Goal: Task Accomplishment & Management: Use online tool/utility

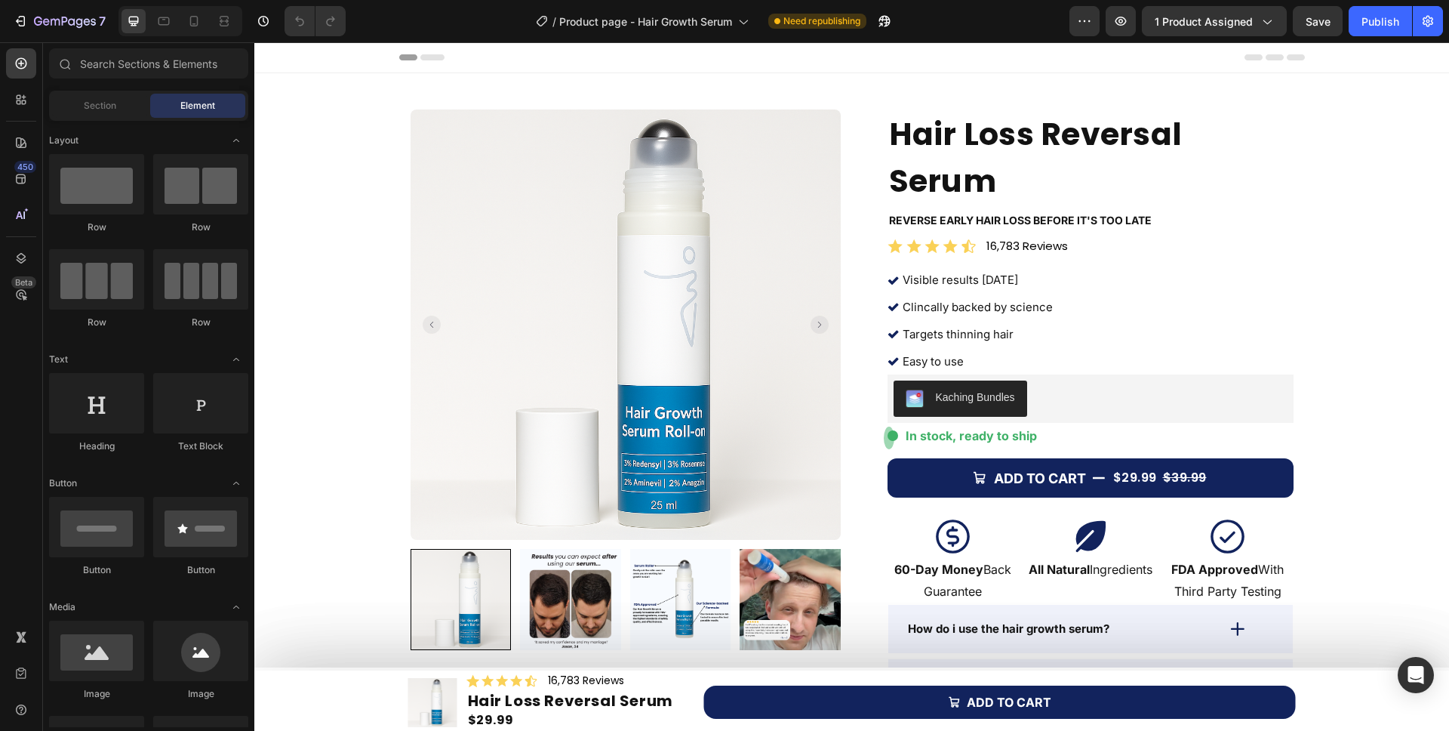
click at [808, 24] on span "Need republishing" at bounding box center [821, 21] width 77 height 14
click at [747, 18] on icon at bounding box center [742, 21] width 15 height 15
click at [807, 21] on span "Need republishing" at bounding box center [821, 21] width 77 height 14
click at [827, 24] on span "Need republishing" at bounding box center [821, 21] width 77 height 14
click at [1430, 25] on icon "button" at bounding box center [1428, 21] width 15 height 15
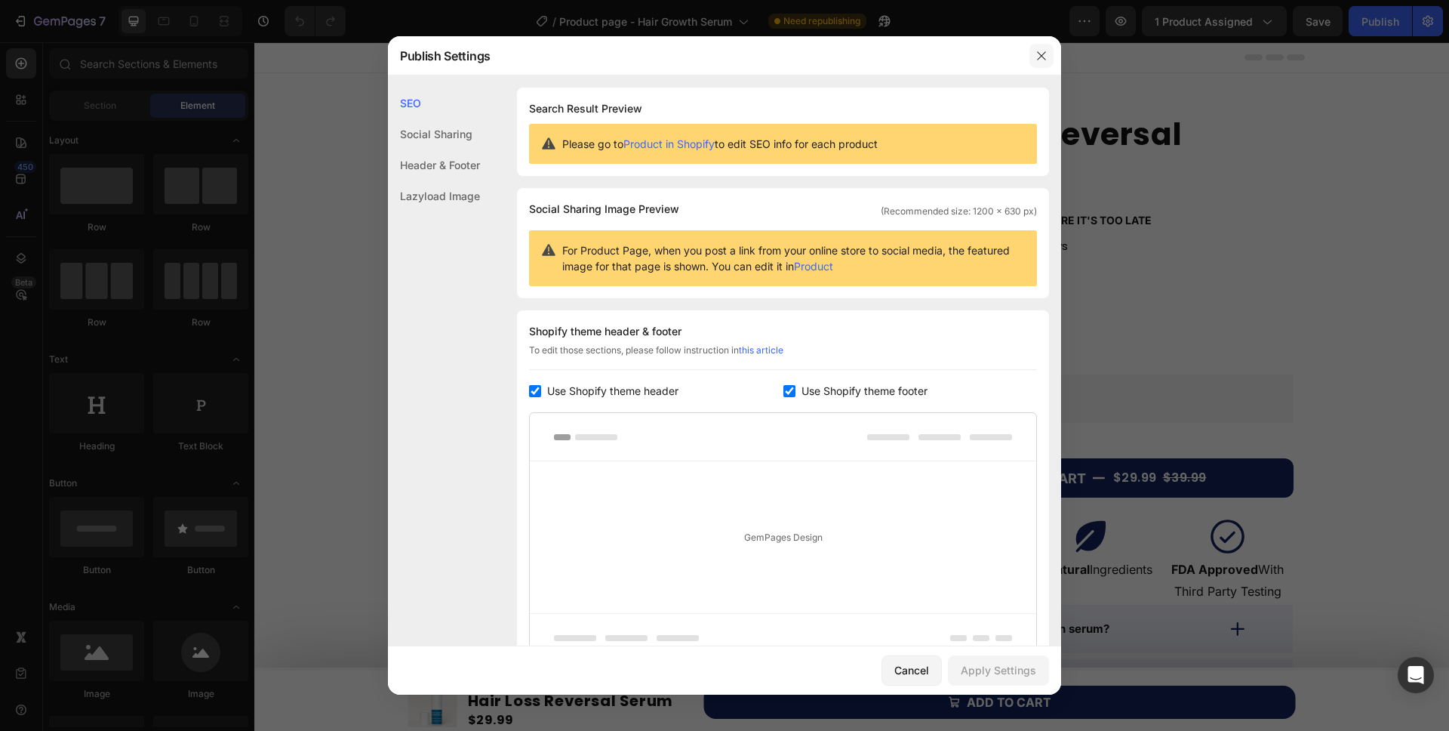
click at [1042, 50] on icon "button" at bounding box center [1042, 56] width 12 height 12
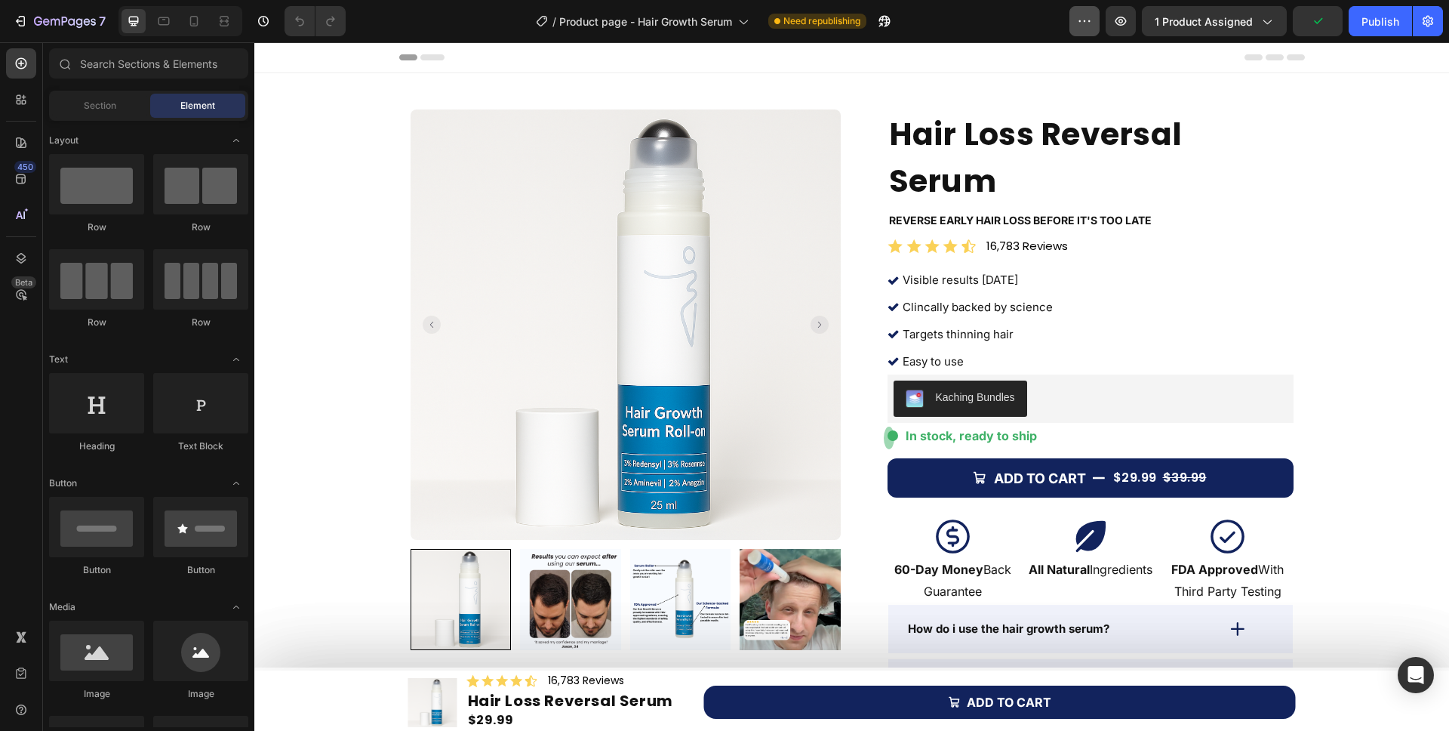
click at [1095, 26] on button "button" at bounding box center [1085, 21] width 30 height 30
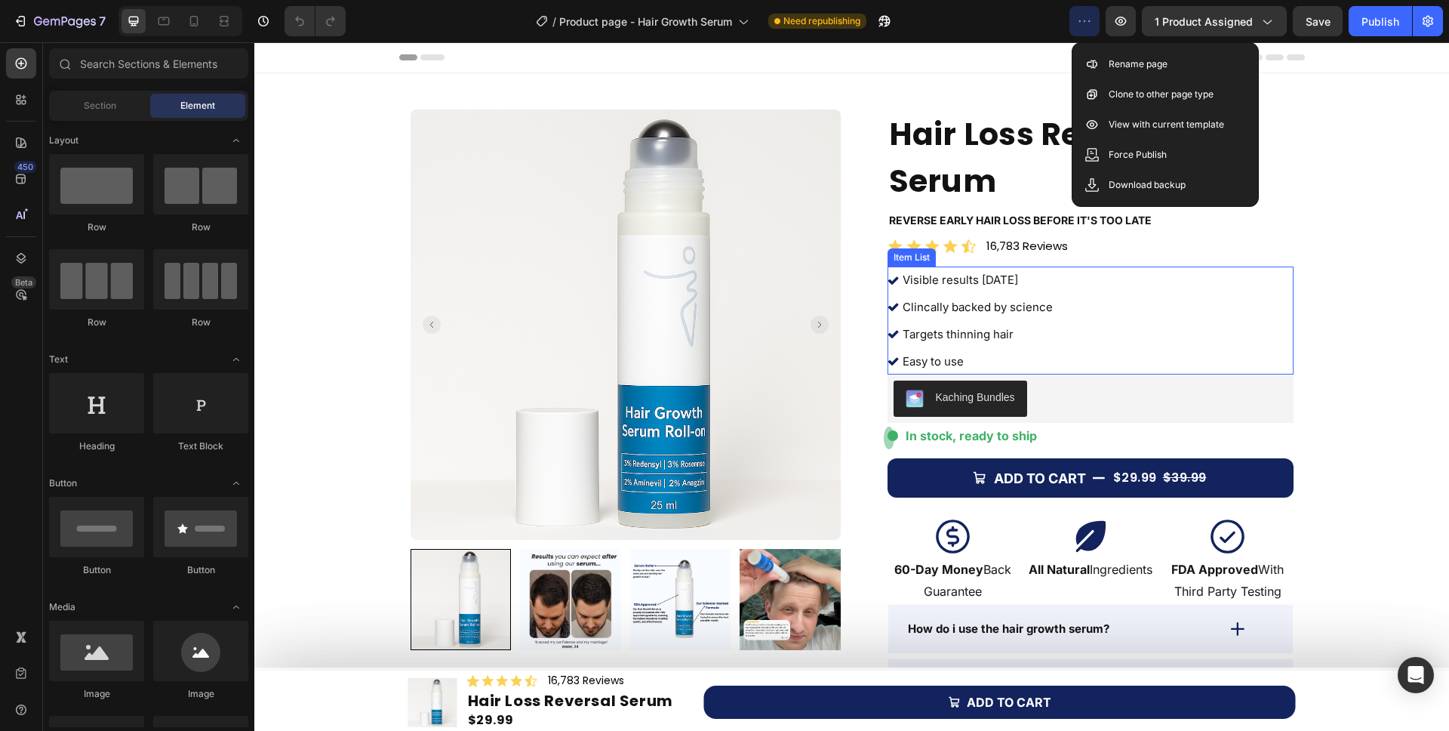
click at [1244, 266] on div "Visible results [DATE] Clincally backed by science Targets thinning hair Easy t…" at bounding box center [1091, 320] width 406 height 108
click at [203, 21] on div at bounding box center [194, 21] width 24 height 24
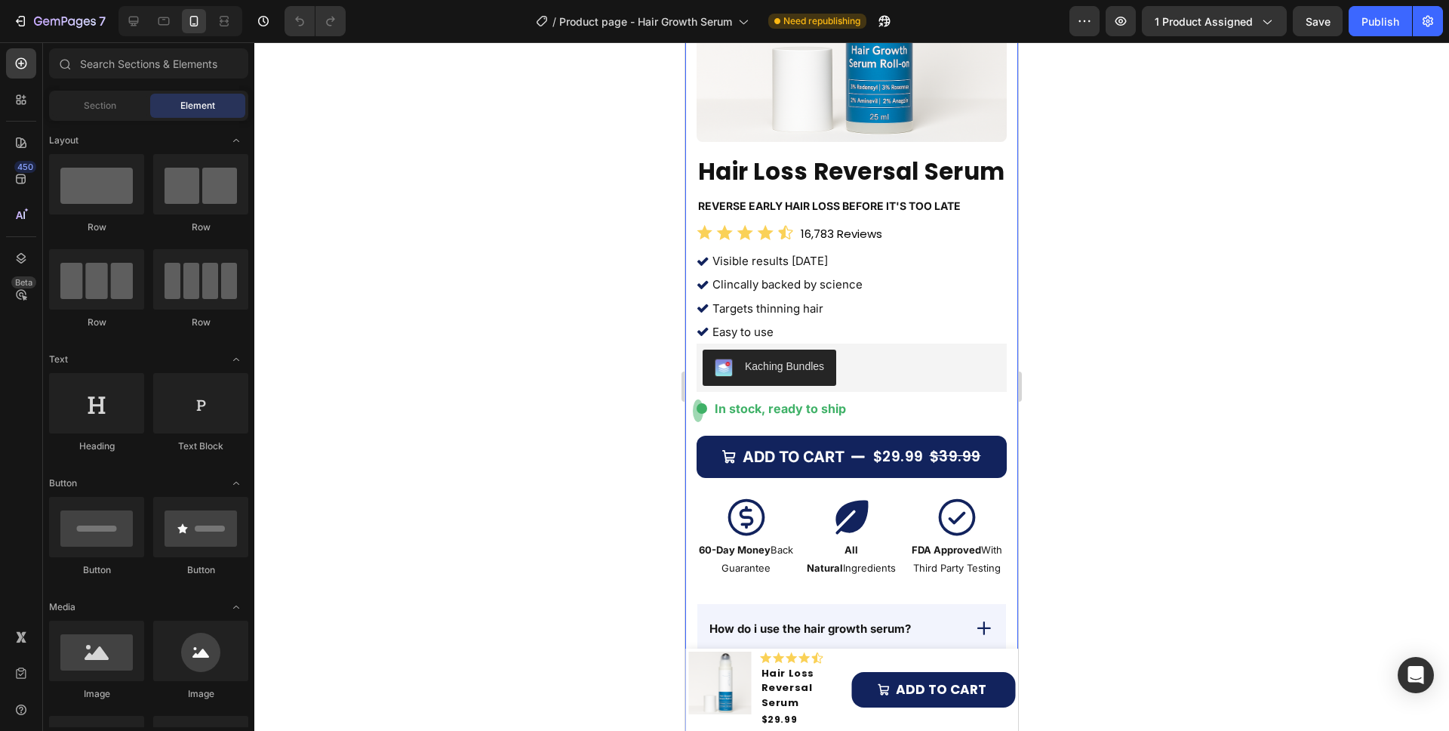
scroll to position [288, 0]
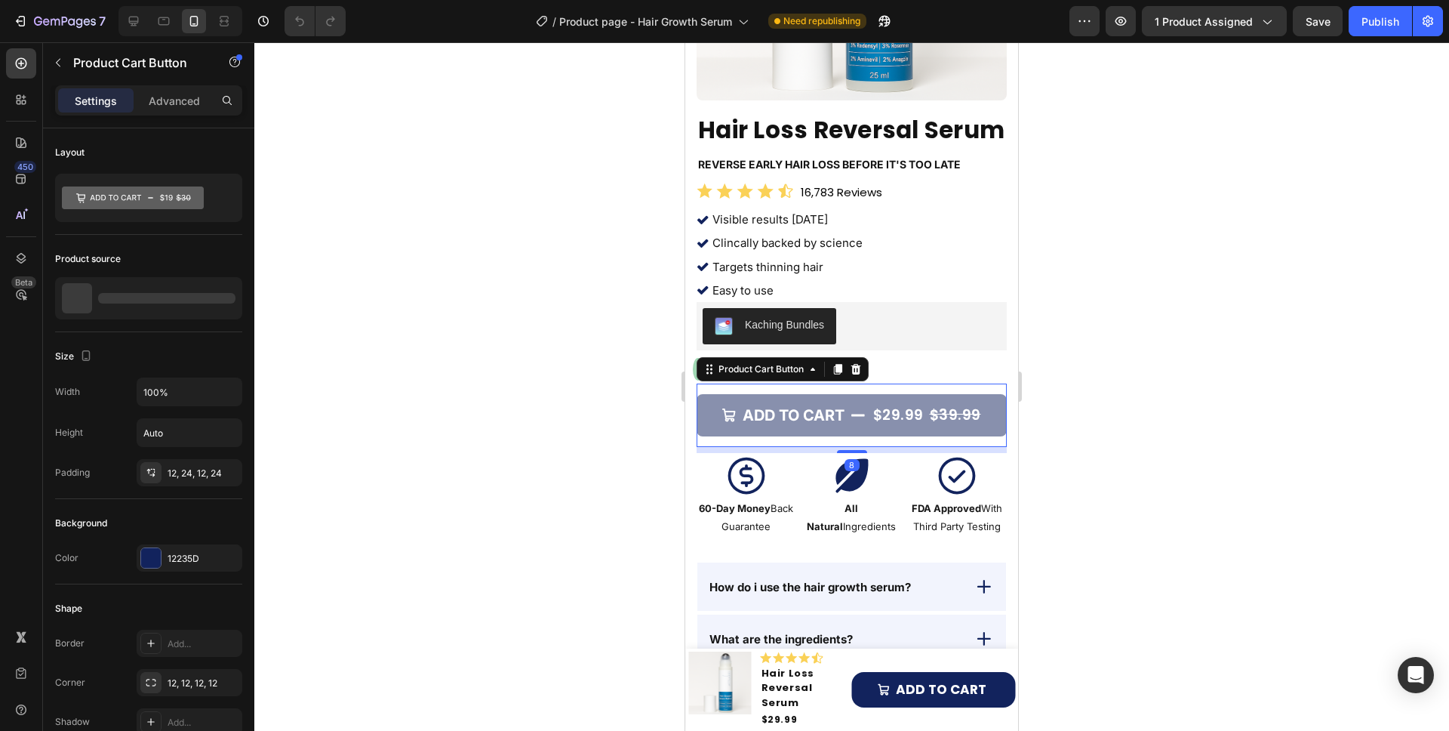
click at [707, 426] on button "ADD TO CART $29.99 $39.99" at bounding box center [852, 415] width 310 height 43
click at [859, 422] on icon "ADD TO CART" at bounding box center [858, 415] width 15 height 15
click at [853, 429] on button "ADD TO CART $29.99 $39.99" at bounding box center [852, 415] width 310 height 43
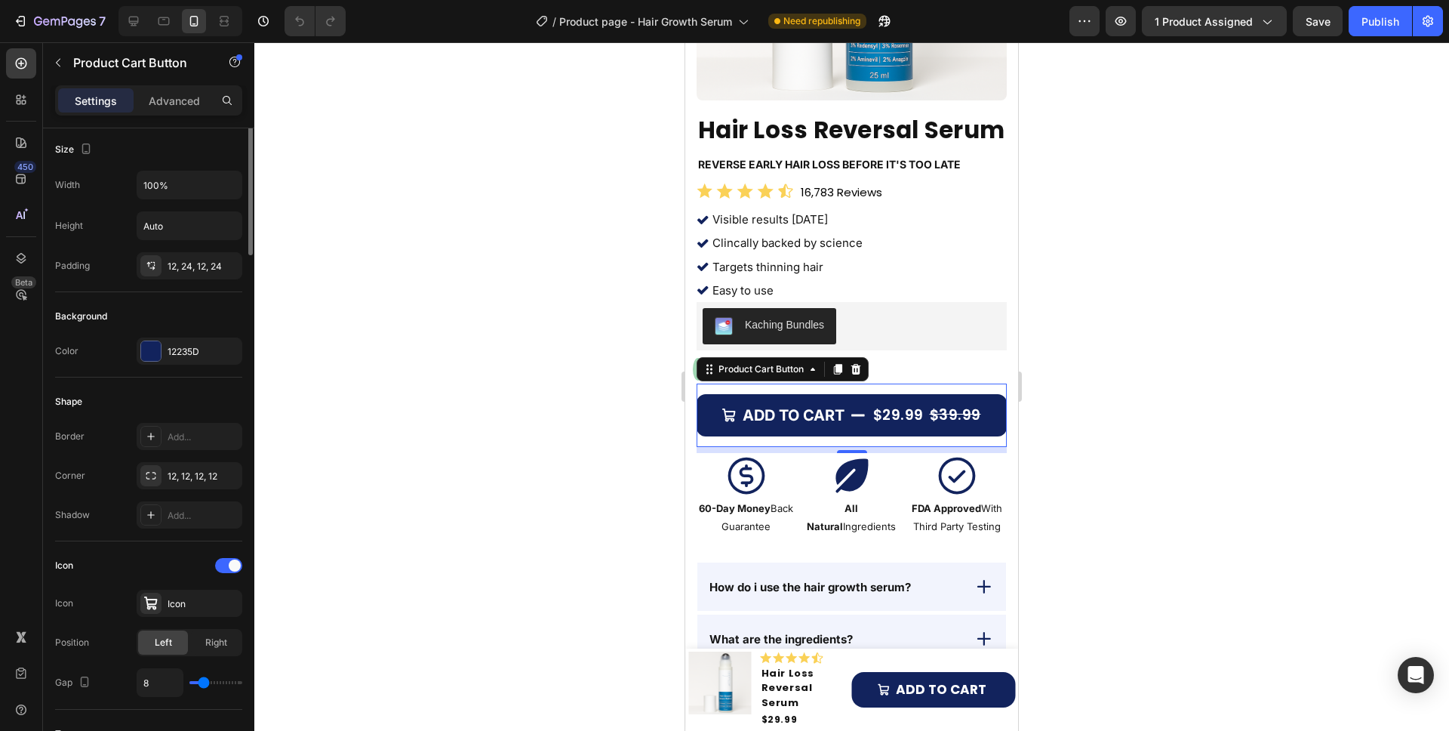
scroll to position [231, 0]
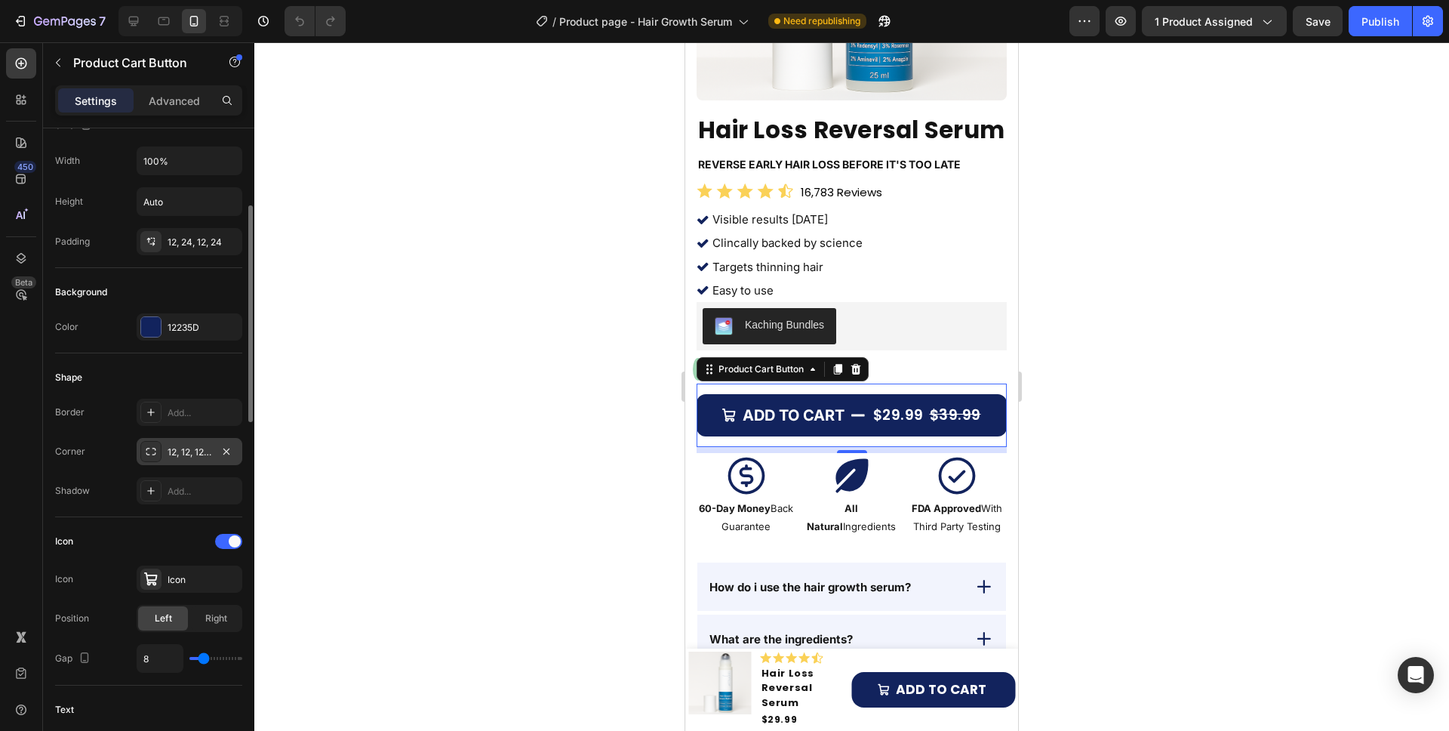
click at [153, 462] on div "12, 12, 12, 12" at bounding box center [190, 451] width 106 height 27
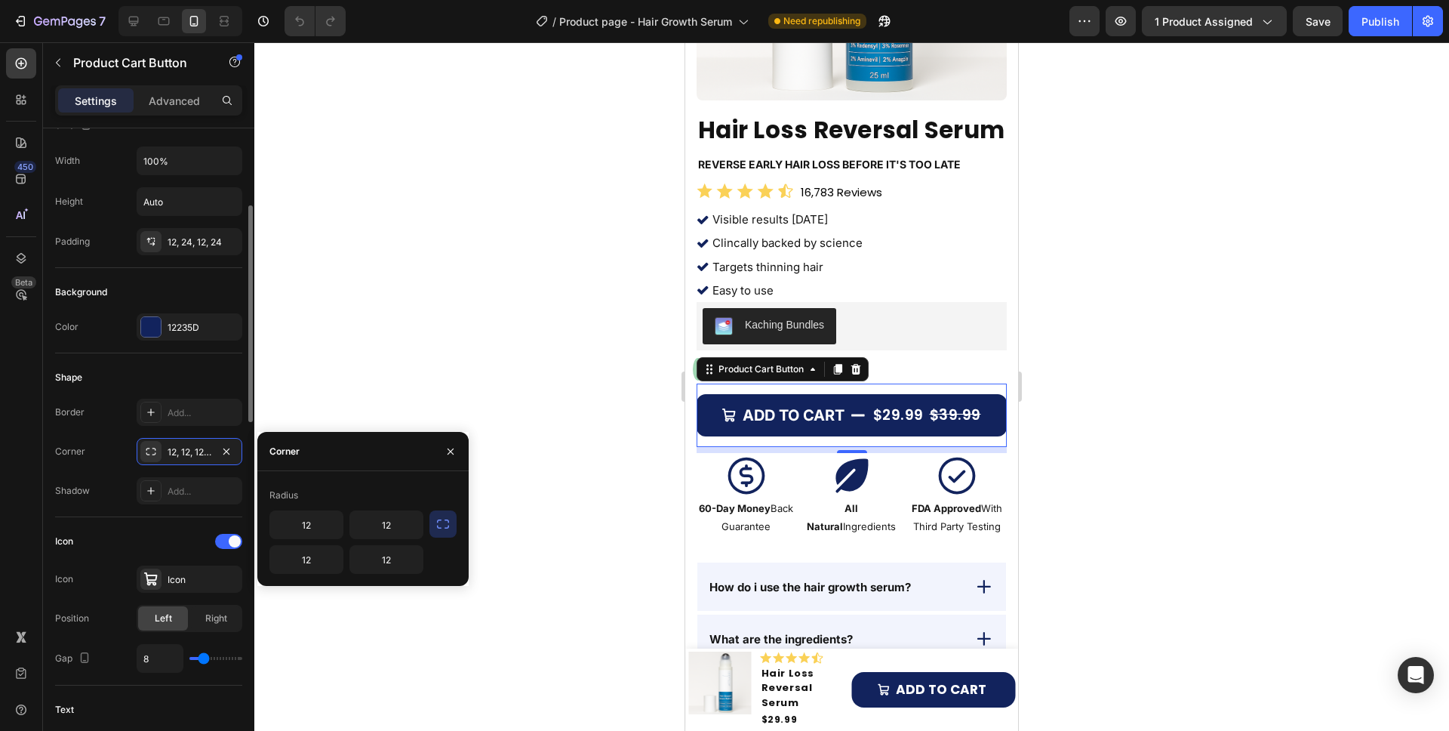
click at [70, 447] on div "Corner" at bounding box center [70, 452] width 30 height 14
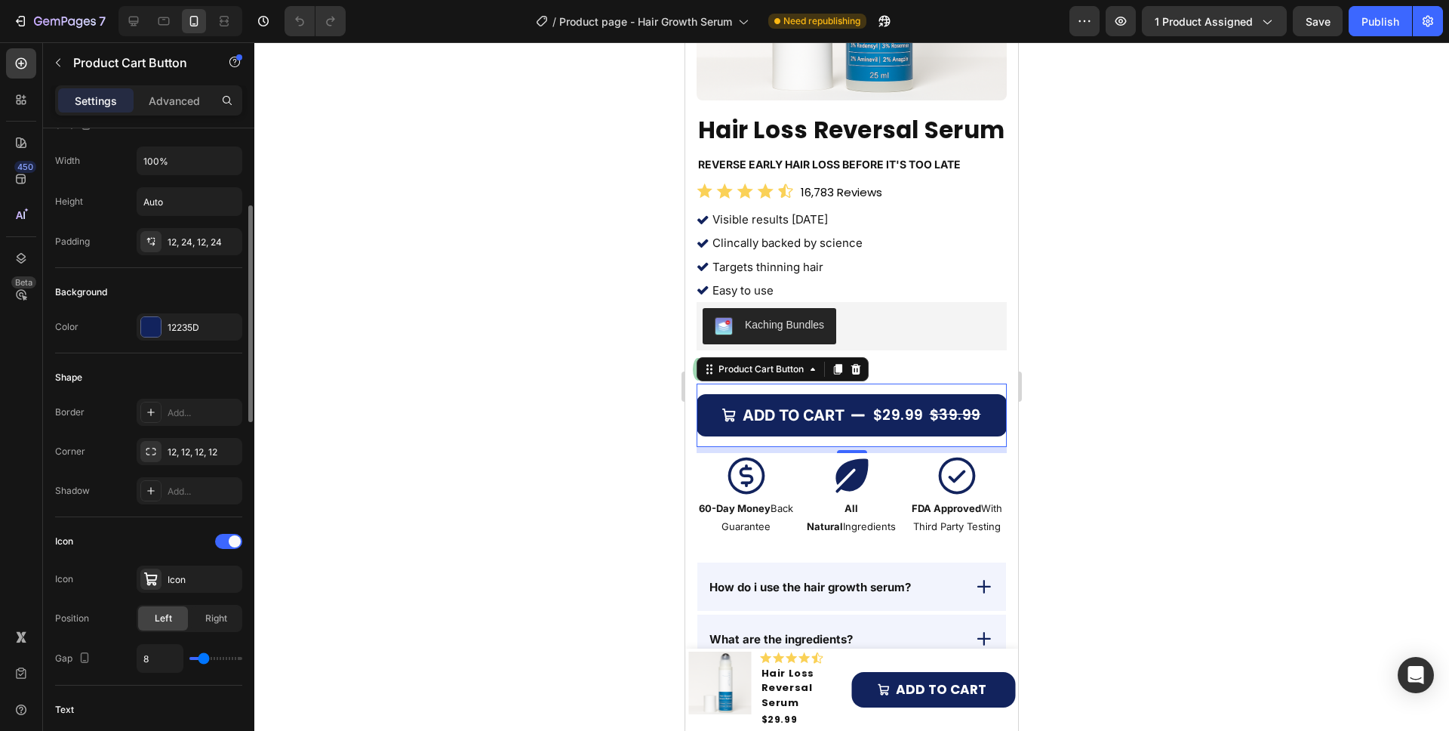
click at [149, 242] on icon at bounding box center [151, 242] width 12 height 12
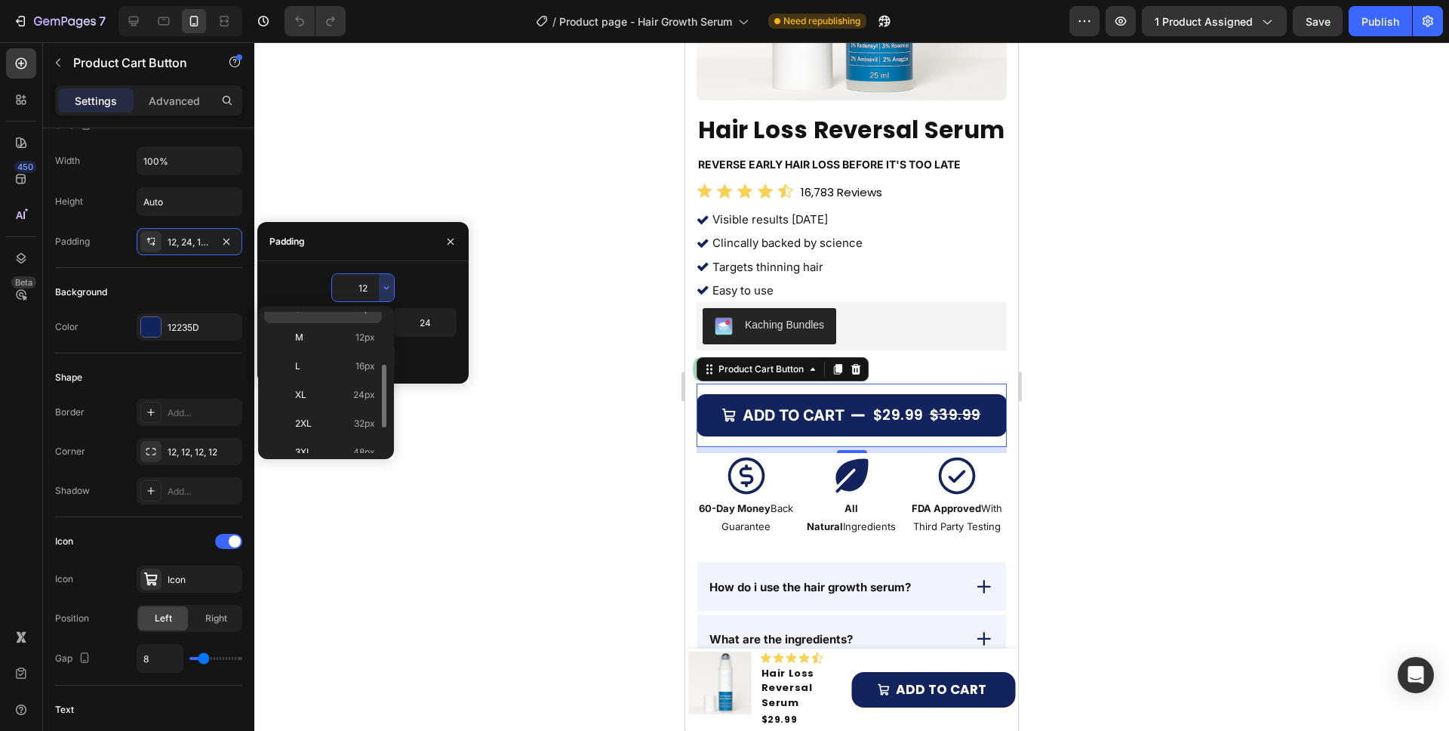
scroll to position [108, 0]
click at [310, 393] on p "XL 24px" at bounding box center [335, 390] width 80 height 14
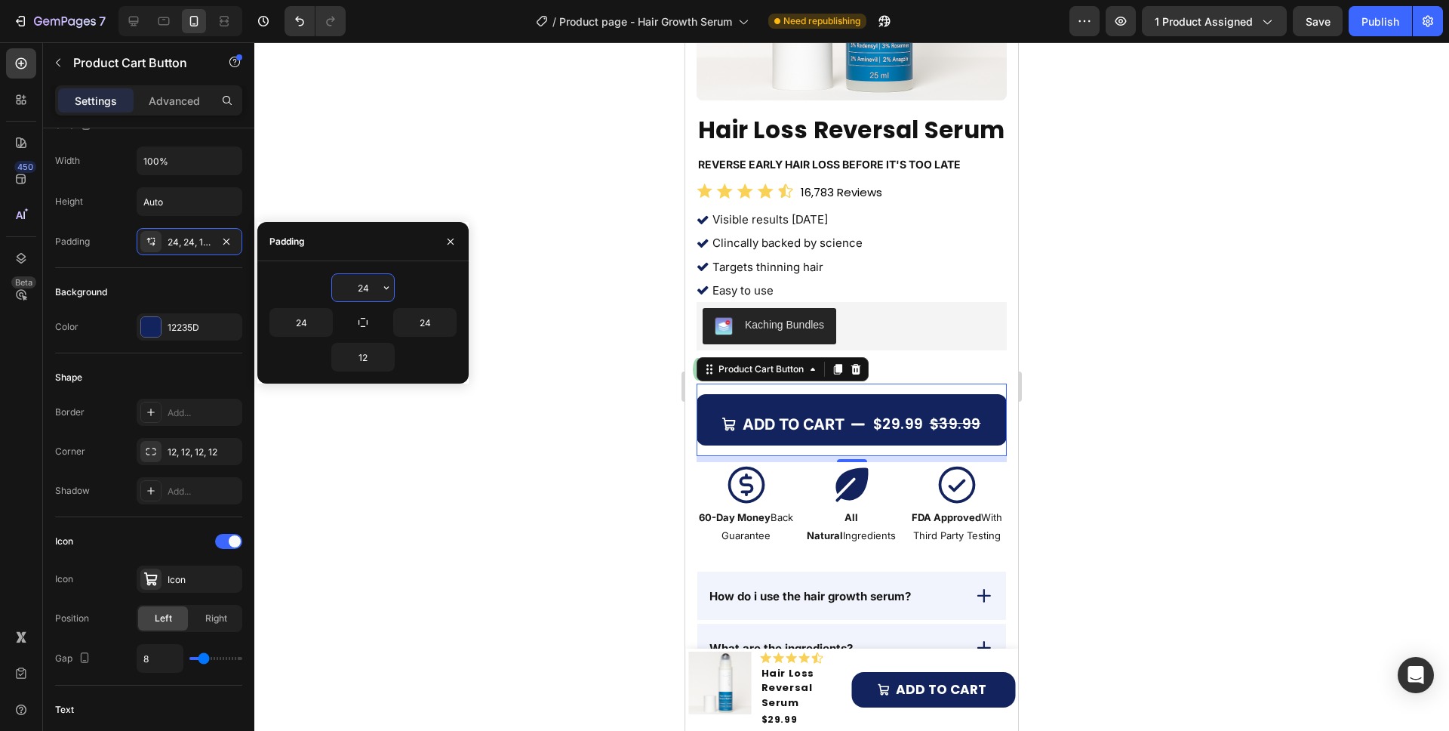
click at [354, 297] on input "24" at bounding box center [363, 287] width 62 height 27
click at [374, 291] on input "24" at bounding box center [363, 287] width 62 height 27
click at [379, 291] on button "button" at bounding box center [386, 287] width 15 height 27
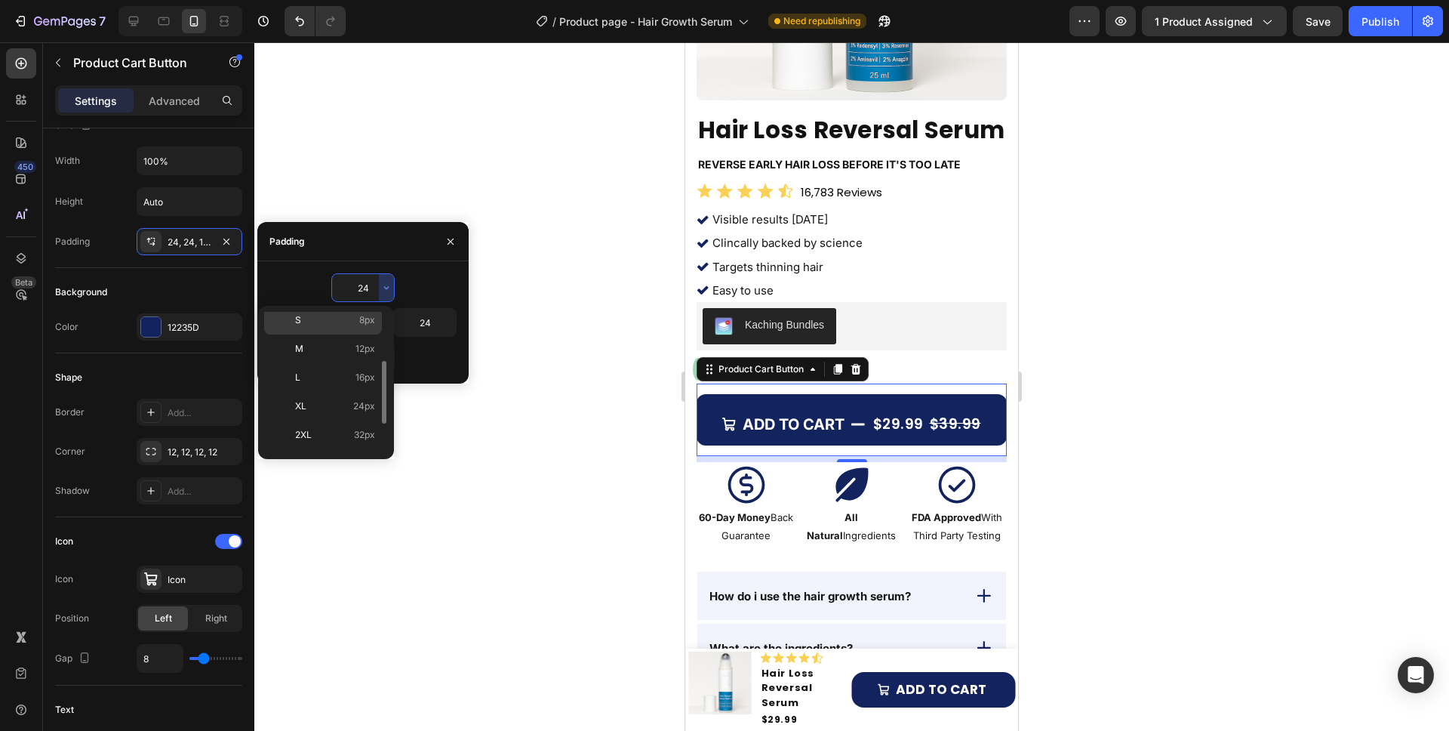
scroll to position [100, 0]
click at [329, 384] on div "L 16px" at bounding box center [323, 398] width 118 height 29
type input "16"
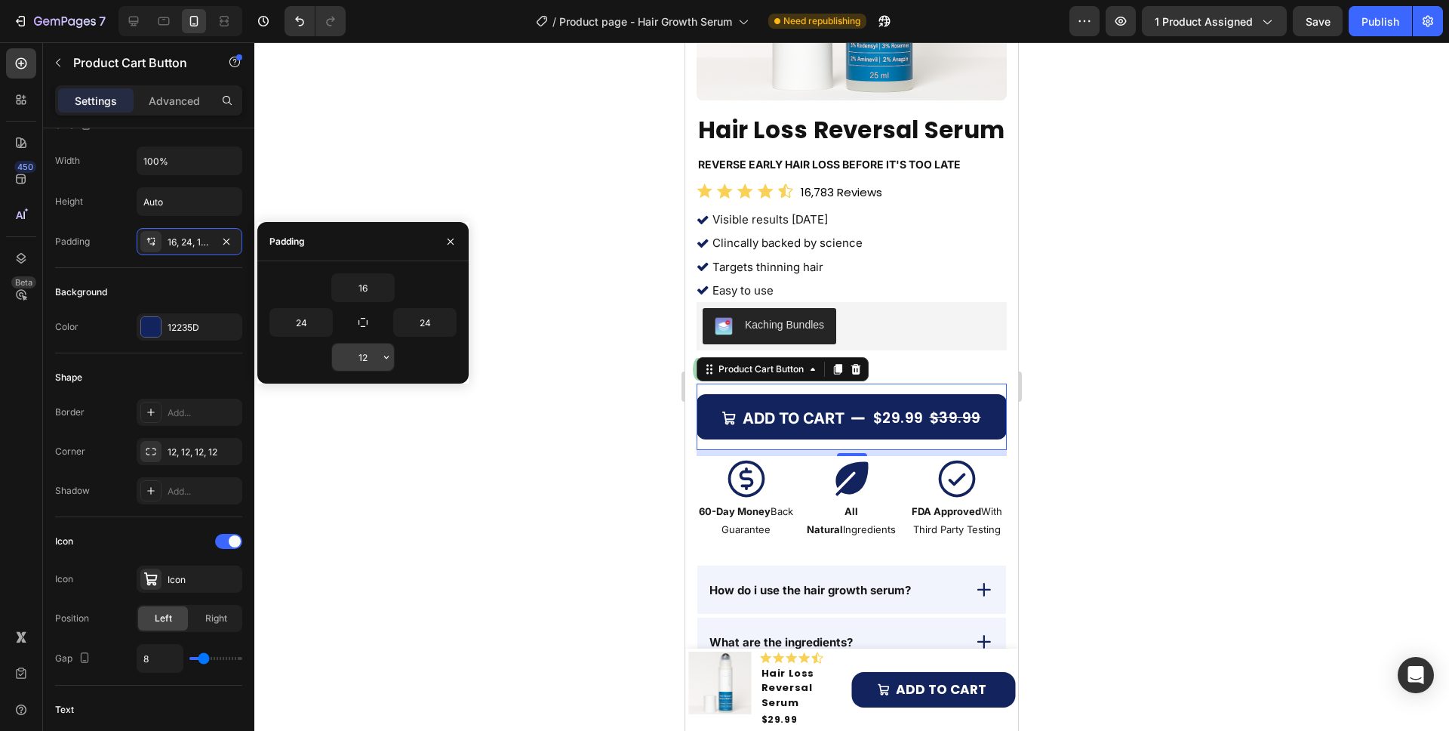
click at [361, 351] on input "12" at bounding box center [363, 356] width 62 height 27
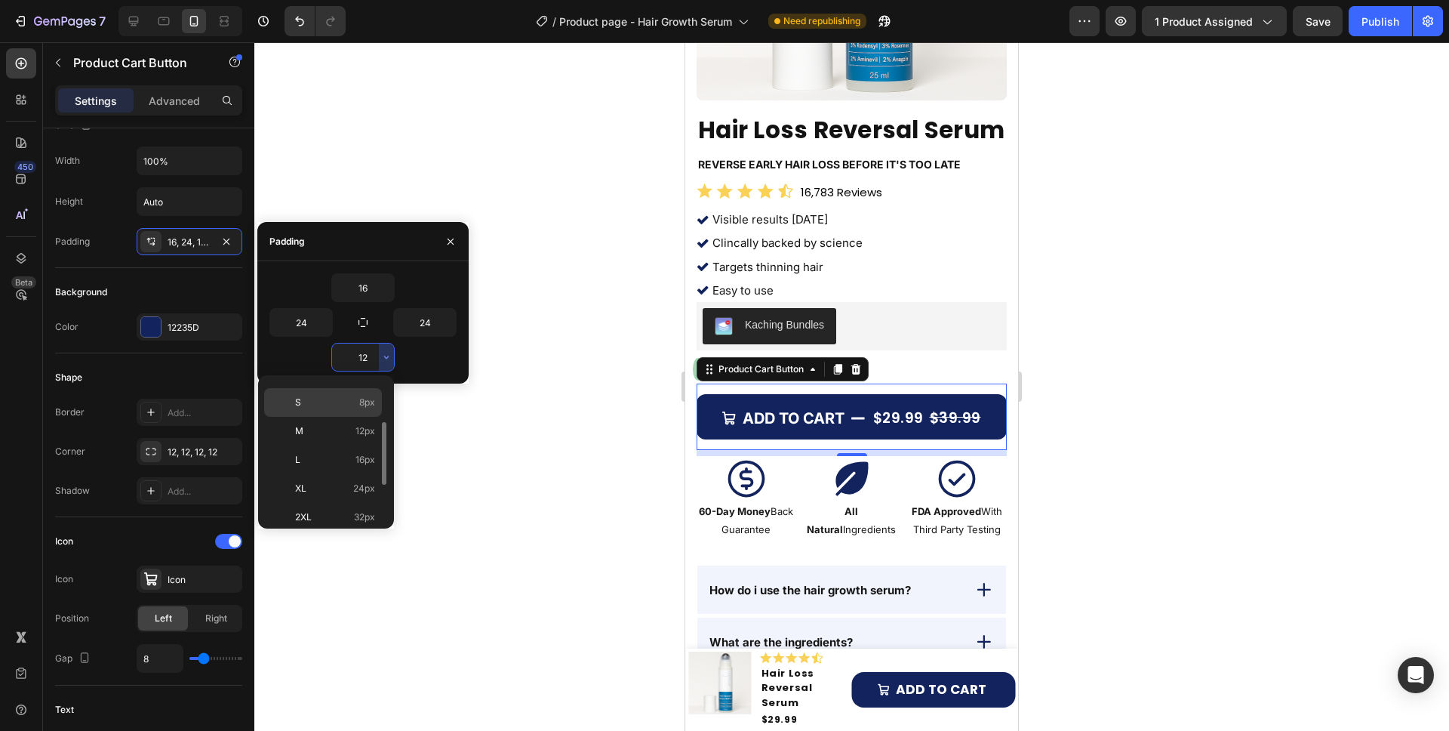
scroll to position [83, 0]
click at [312, 454] on p "L 16px" at bounding box center [335, 456] width 80 height 14
type input "16"
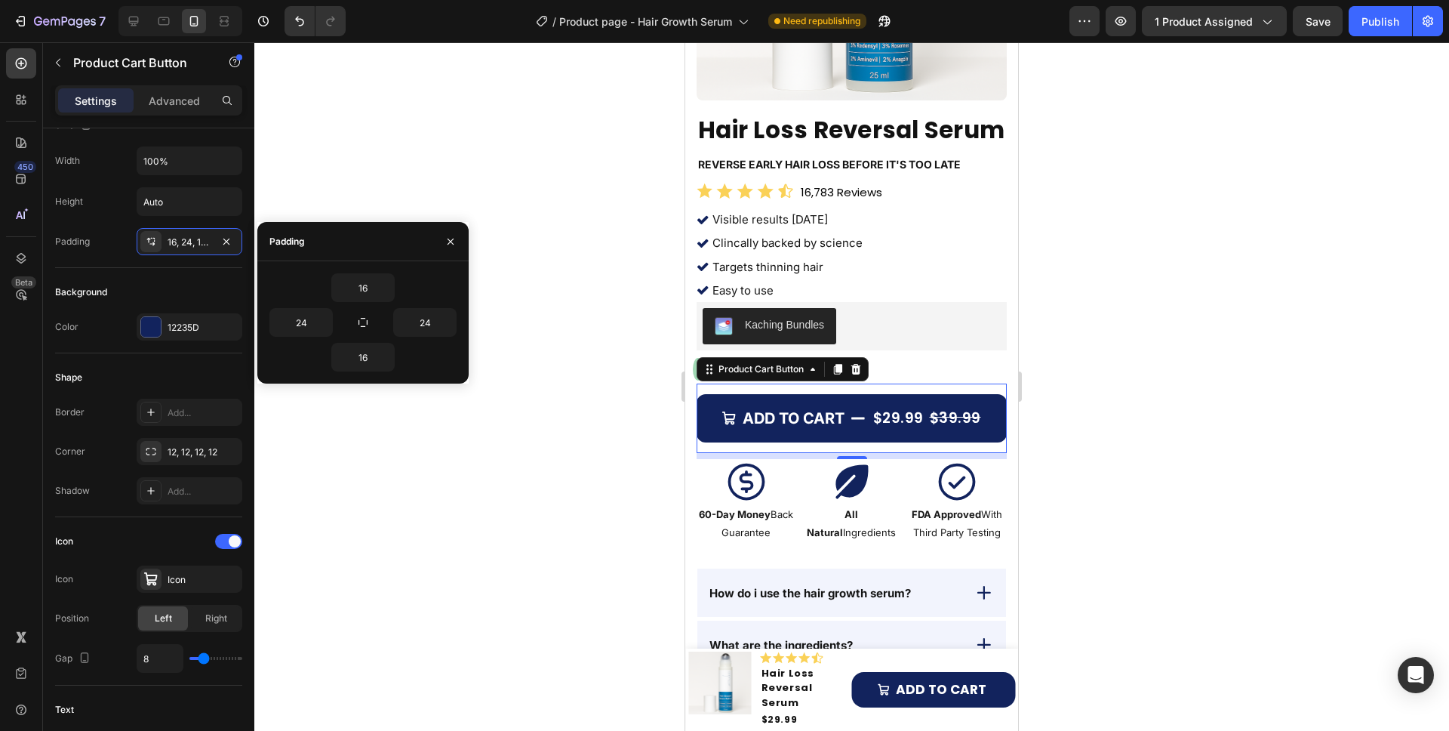
click at [438, 493] on div at bounding box center [851, 386] width 1195 height 688
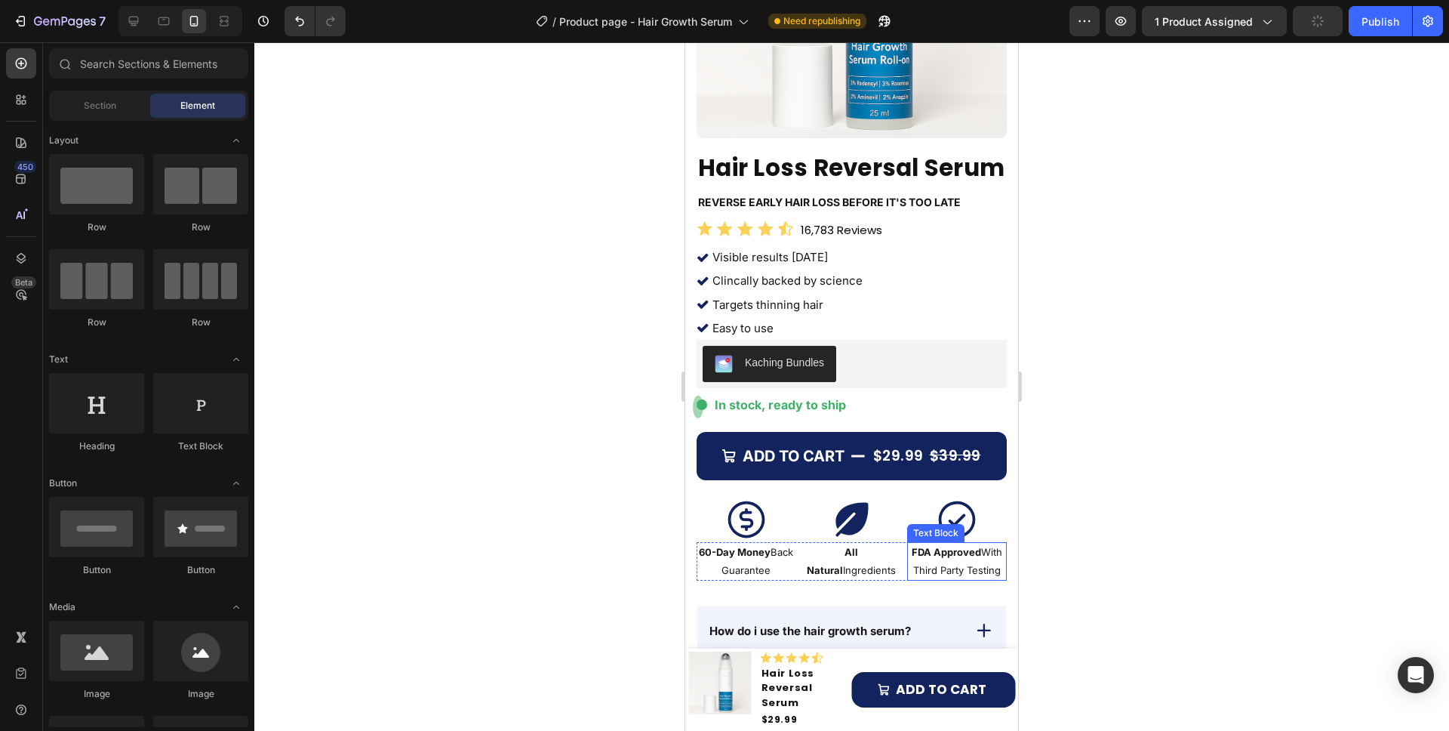
scroll to position [245, 0]
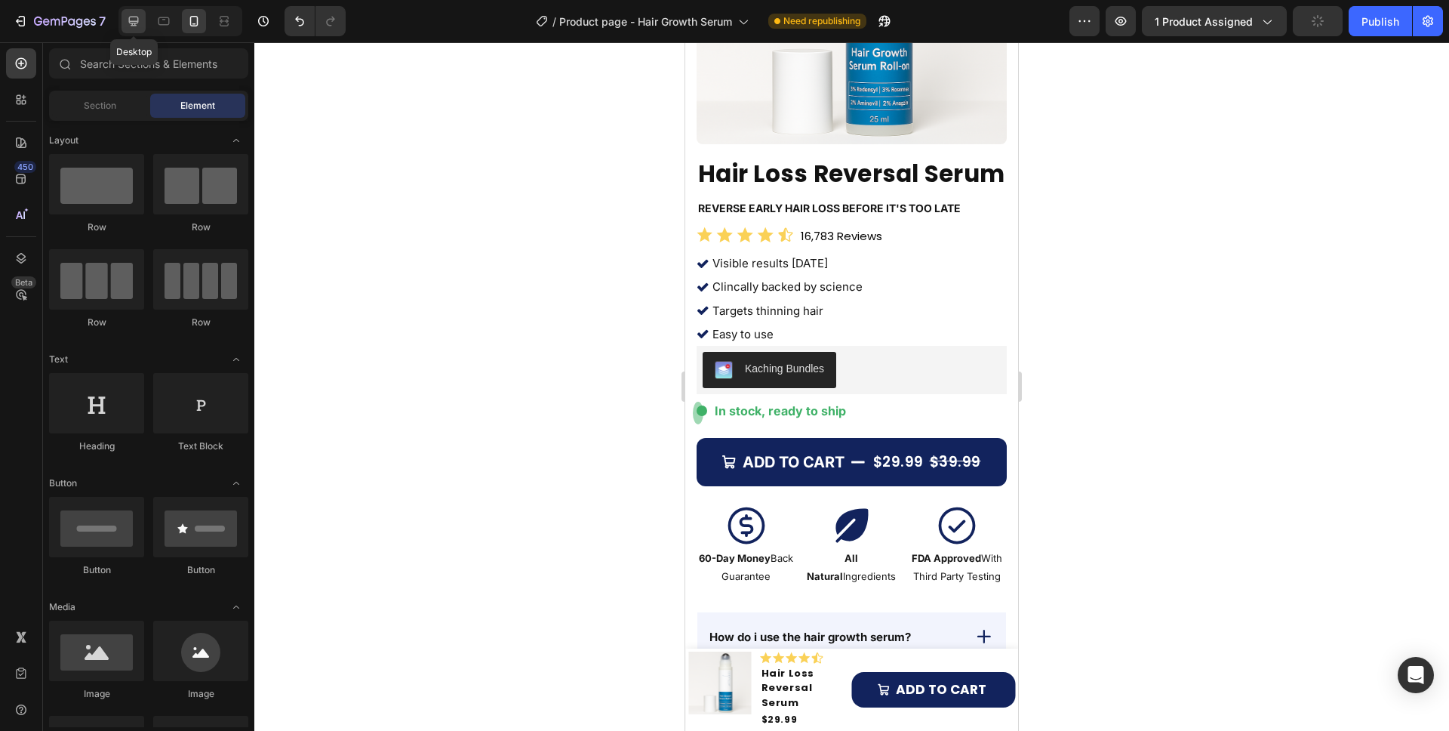
click at [129, 19] on icon at bounding box center [134, 22] width 10 height 10
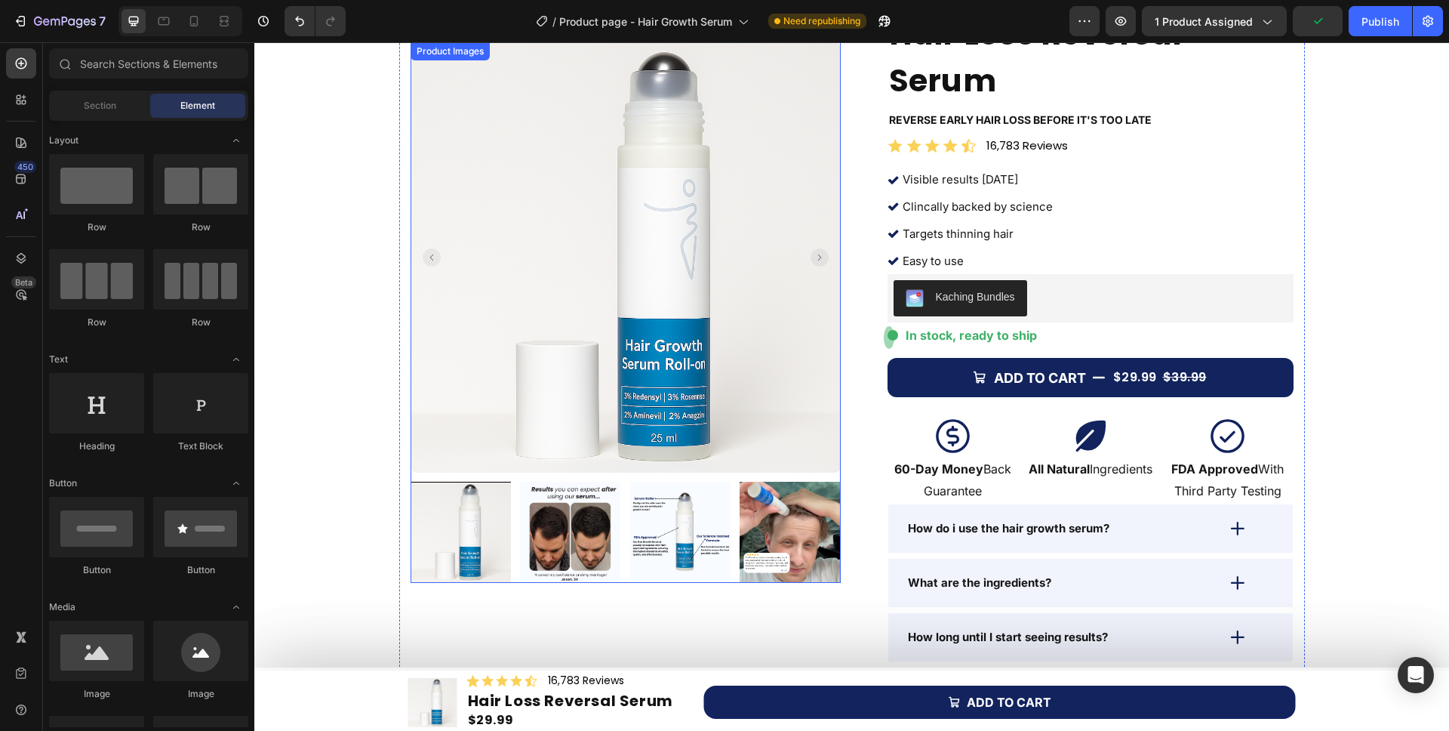
scroll to position [11, 0]
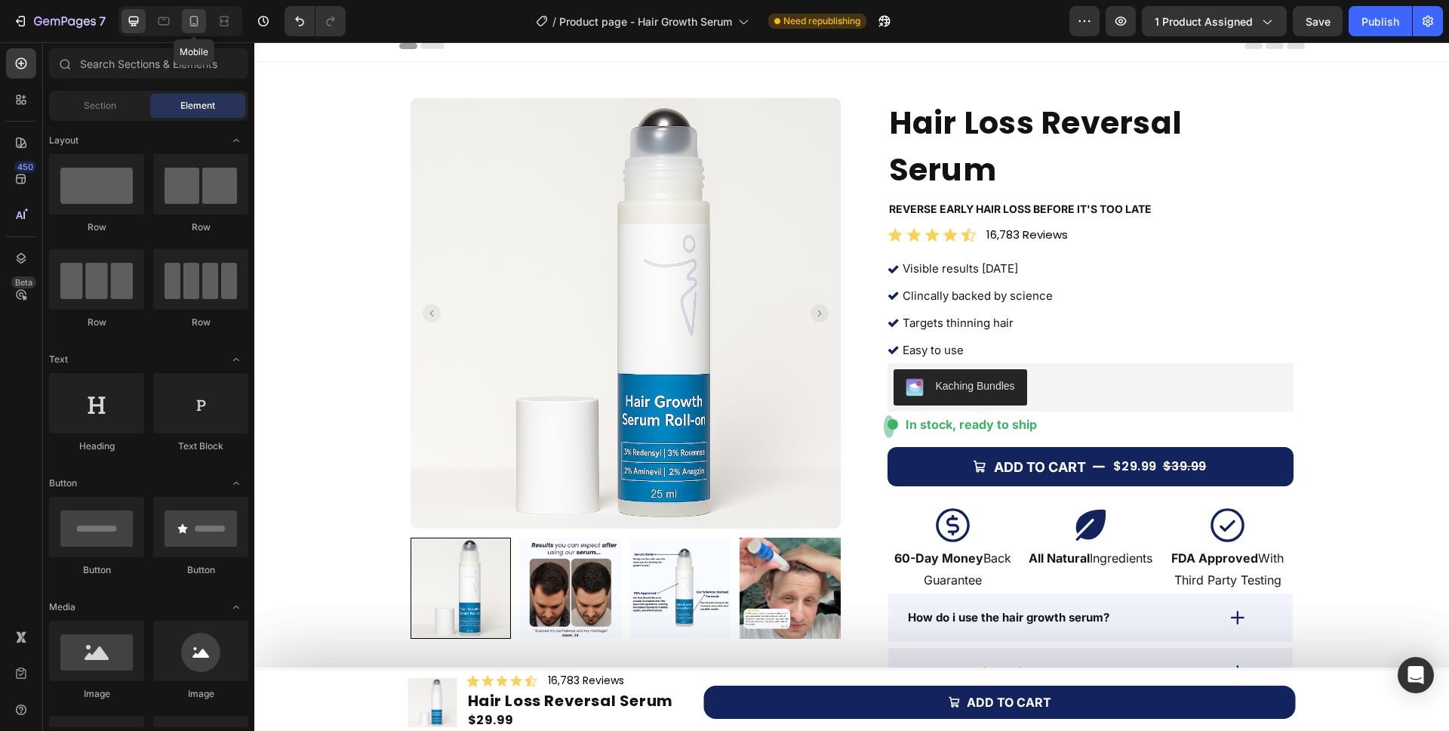
click at [195, 21] on icon at bounding box center [193, 21] width 15 height 15
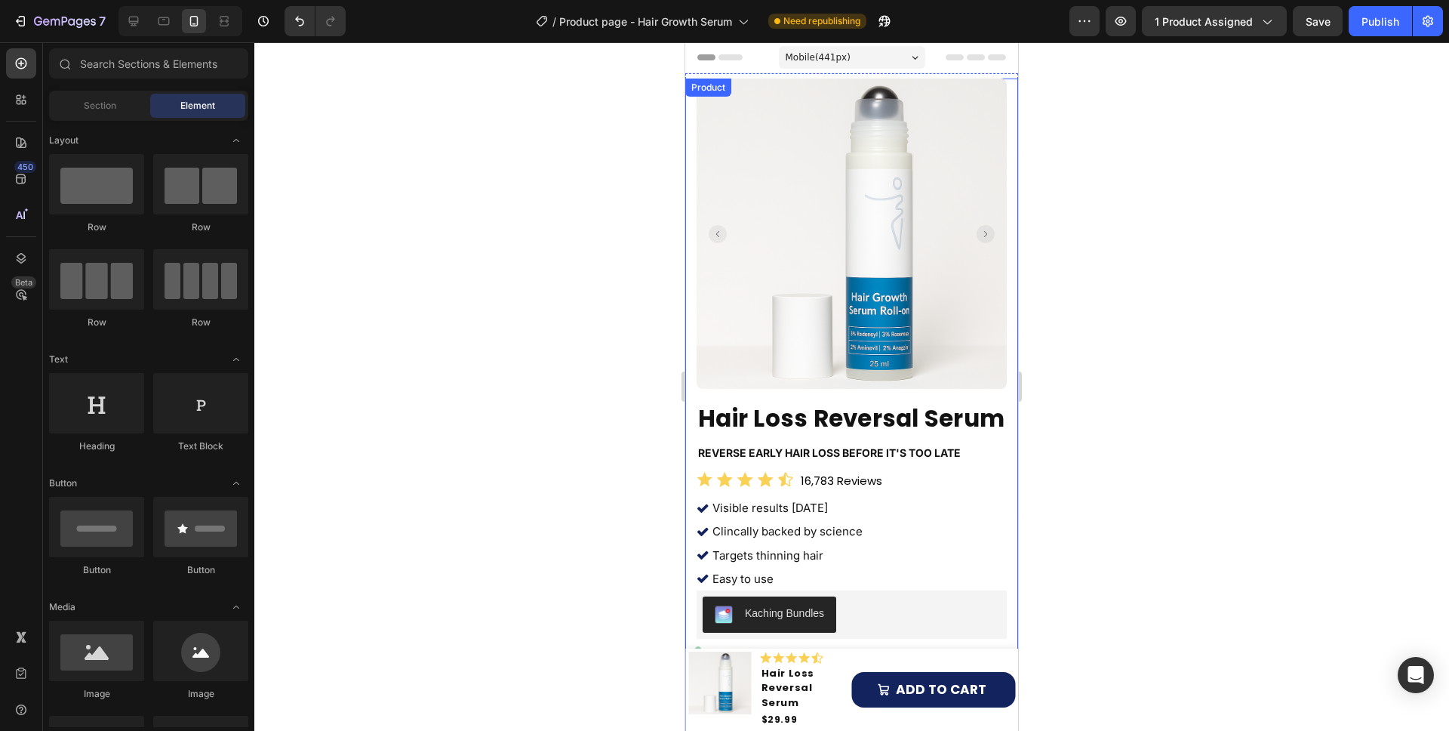
click at [595, 324] on div at bounding box center [851, 386] width 1195 height 688
click at [972, 47] on div "Header" at bounding box center [851, 57] width 309 height 30
click at [1391, 31] on button "Publish" at bounding box center [1380, 21] width 63 height 30
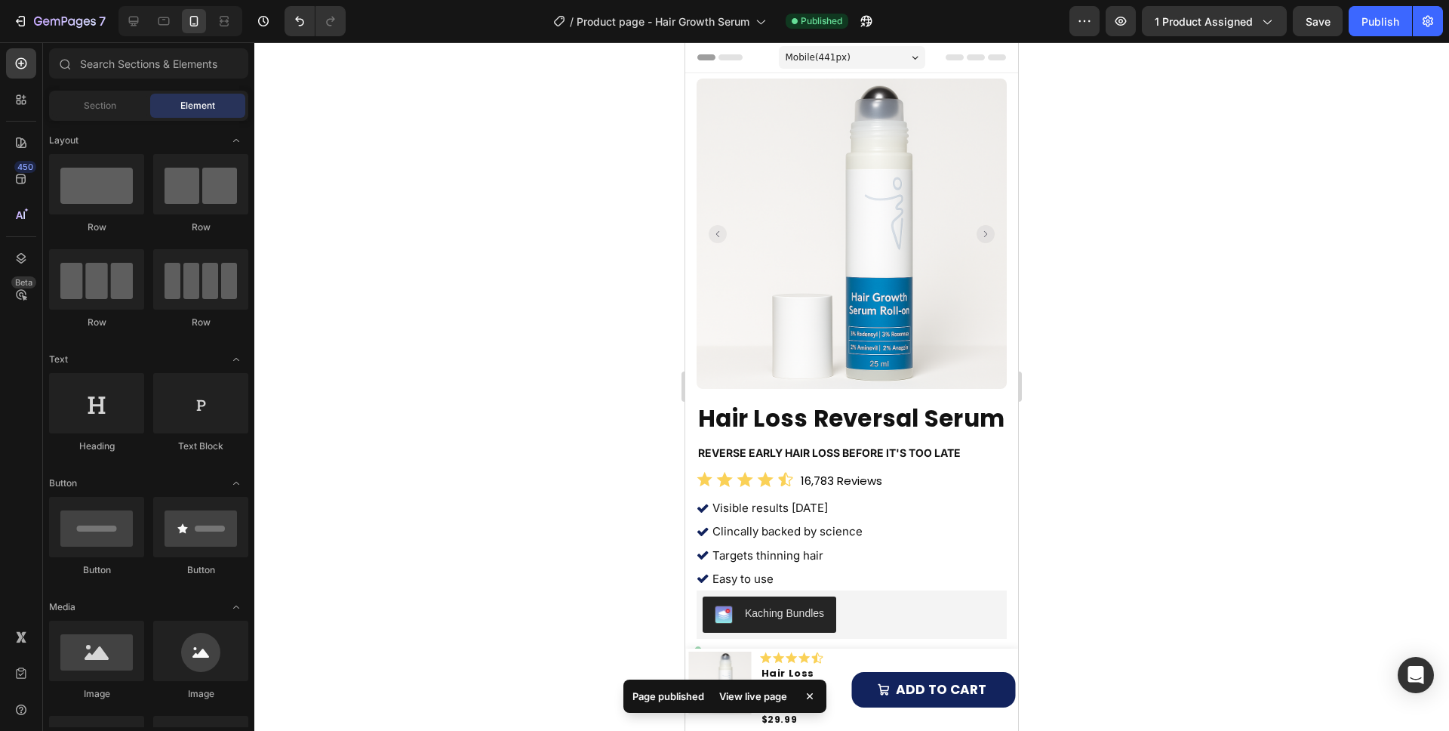
click at [495, 297] on div at bounding box center [851, 386] width 1195 height 688
click at [580, 393] on div at bounding box center [851, 386] width 1195 height 688
click at [490, 269] on div at bounding box center [851, 386] width 1195 height 688
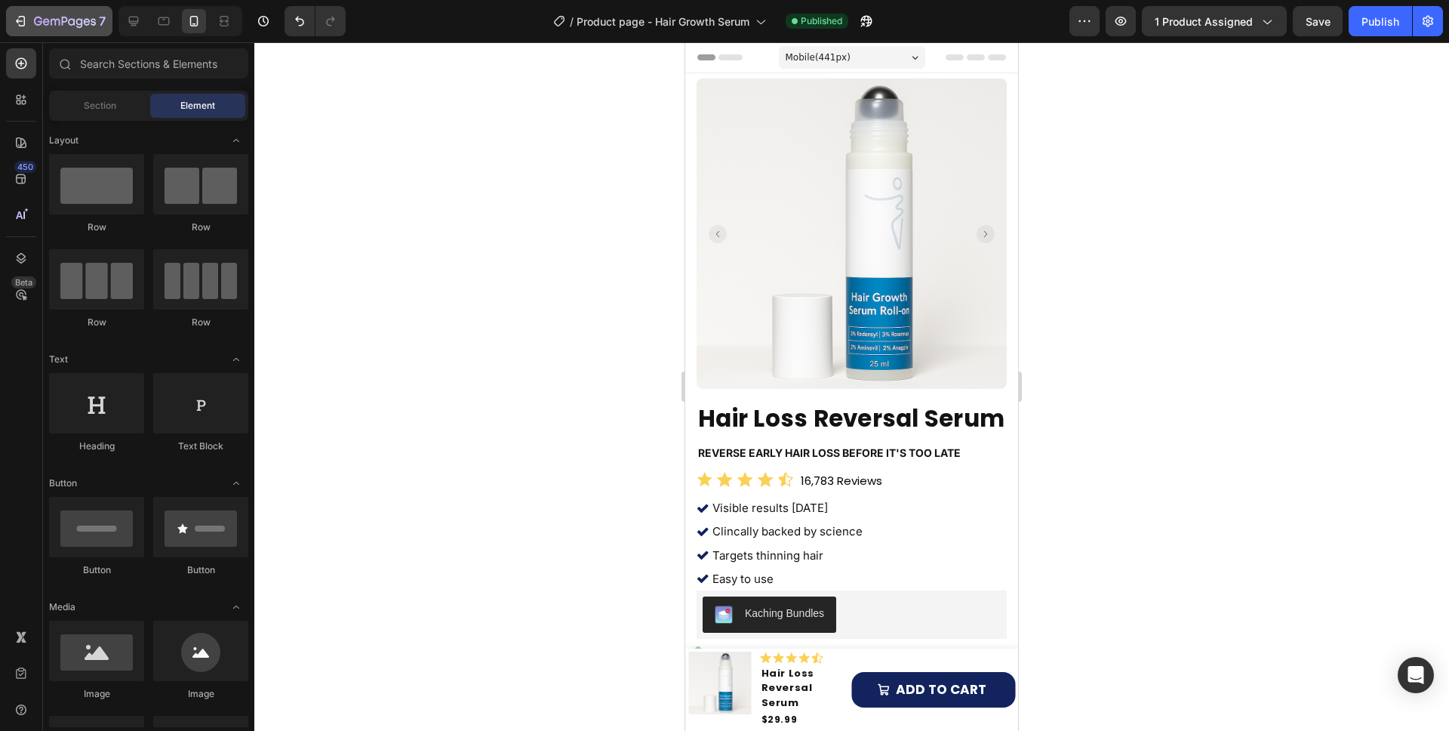
click at [15, 25] on icon "button" at bounding box center [20, 21] width 15 height 15
